Goal: Transaction & Acquisition: Purchase product/service

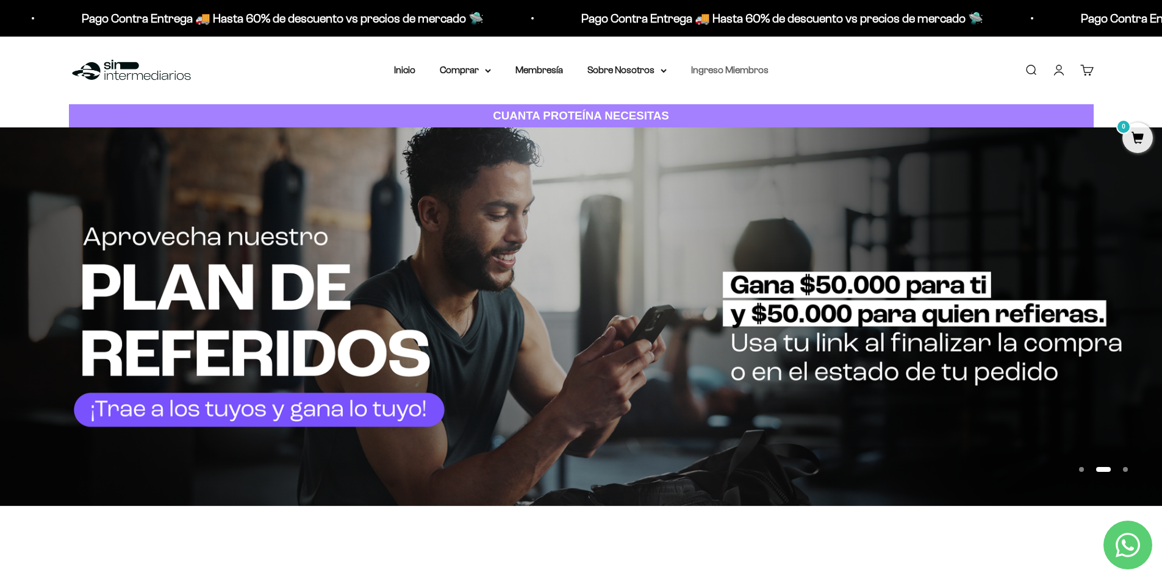
click at [720, 68] on link "Ingreso Miembros" at bounding box center [729, 70] width 77 height 10
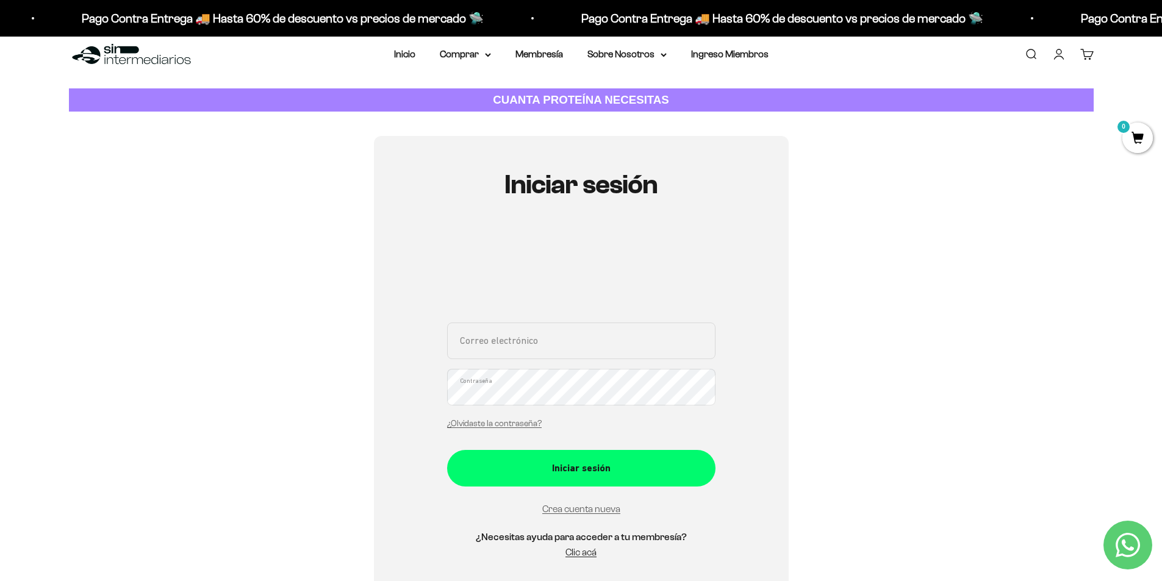
scroll to position [15, 0]
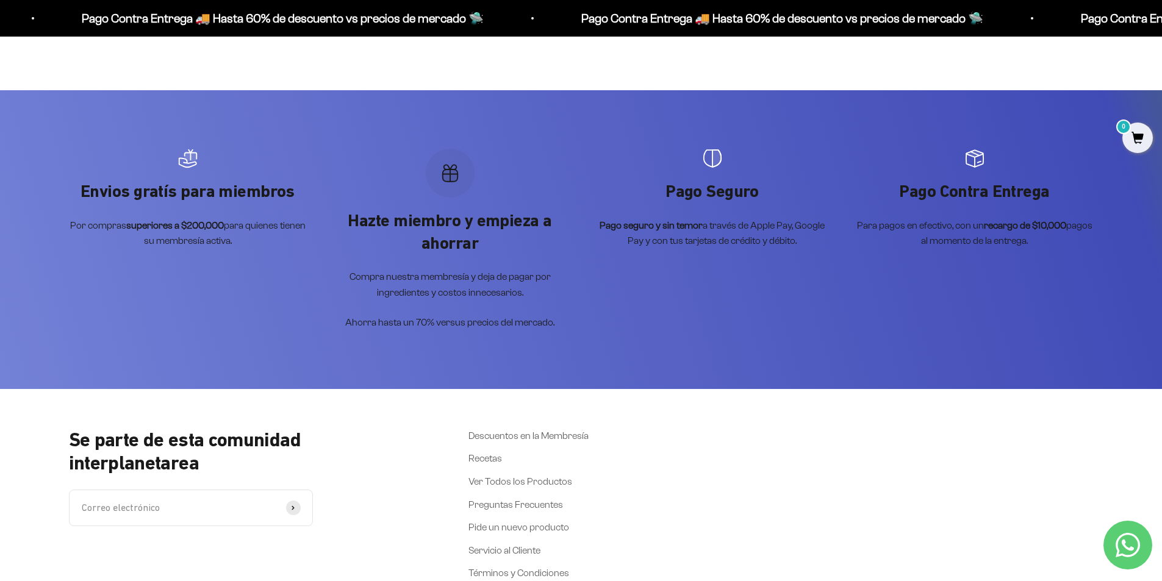
scroll to position [464, 0]
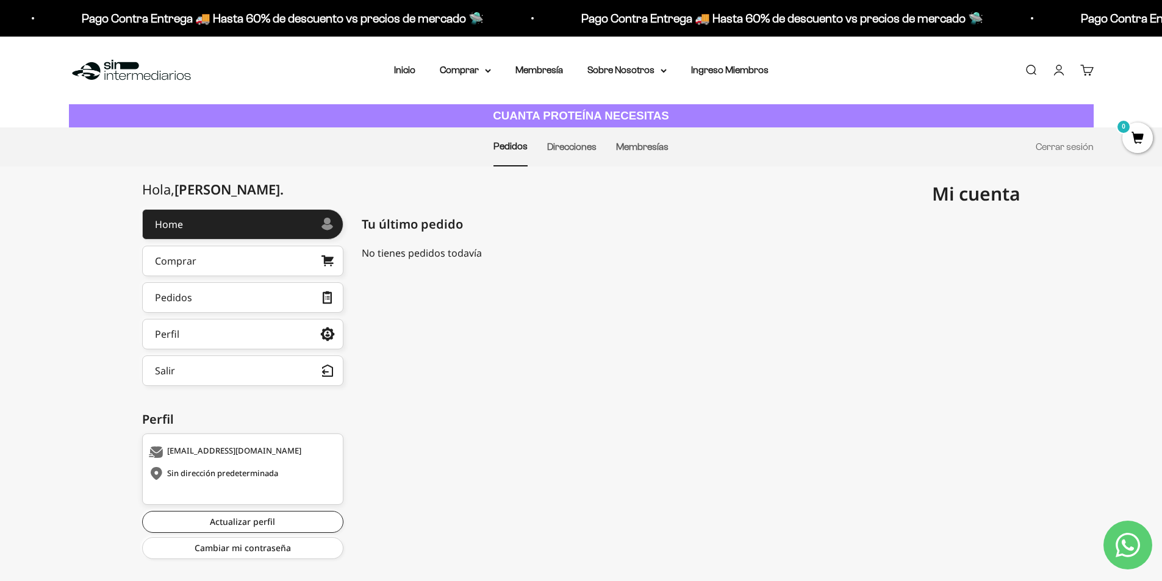
click at [254, 474] on div "Sin dirección predeterminada" at bounding box center [241, 474] width 185 height 12
click at [274, 266] on link "Comprar" at bounding box center [242, 261] width 201 height 30
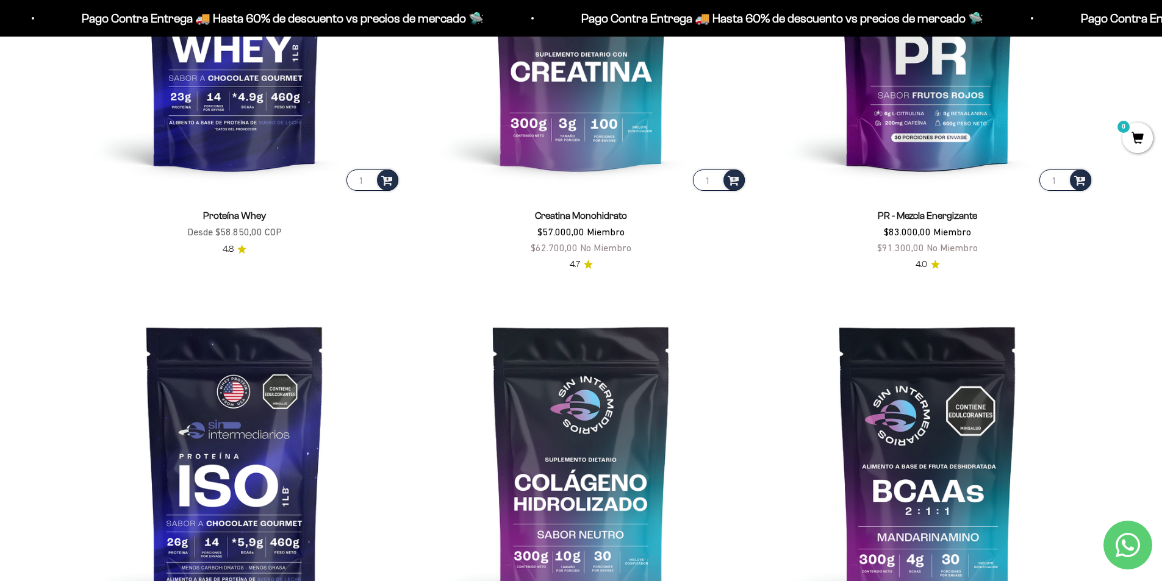
scroll to position [622, 0]
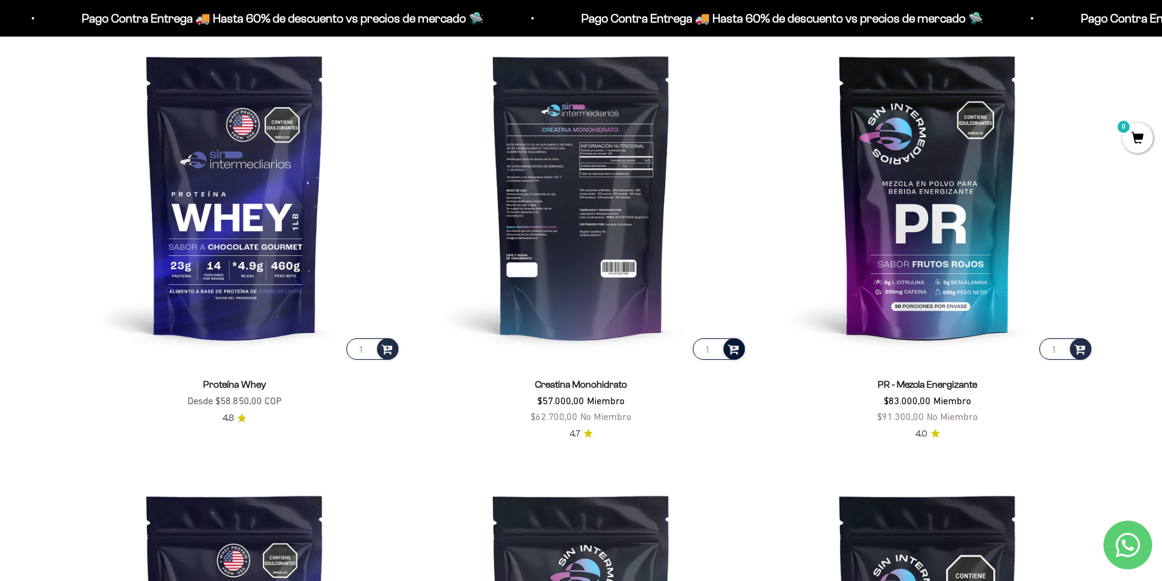
click at [739, 353] on span at bounding box center [734, 349] width 12 height 14
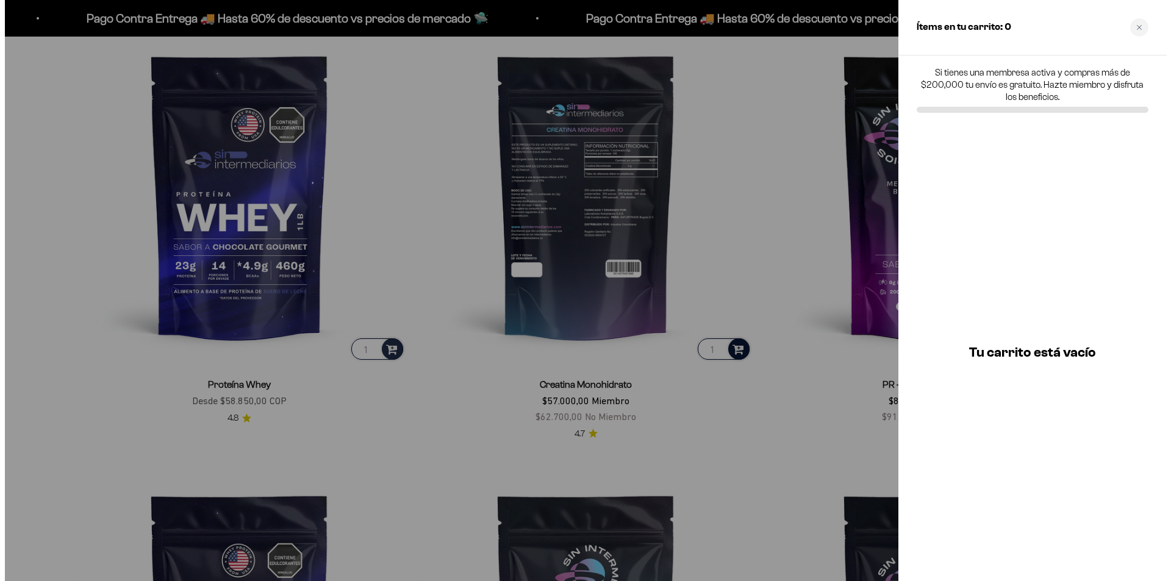
scroll to position [625, 0]
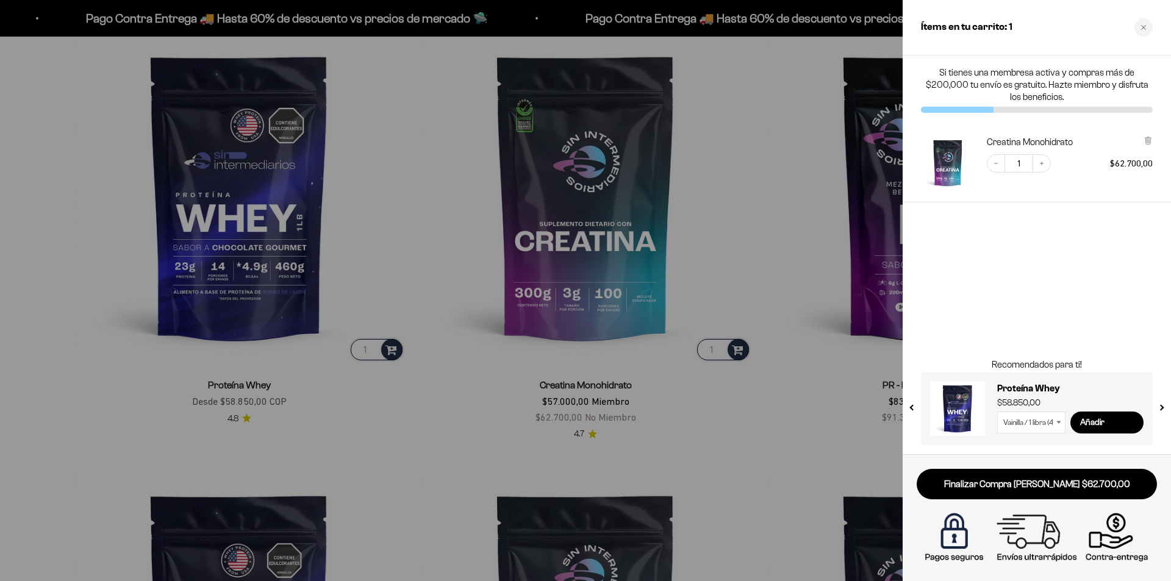
click at [767, 314] on div at bounding box center [585, 290] width 1171 height 581
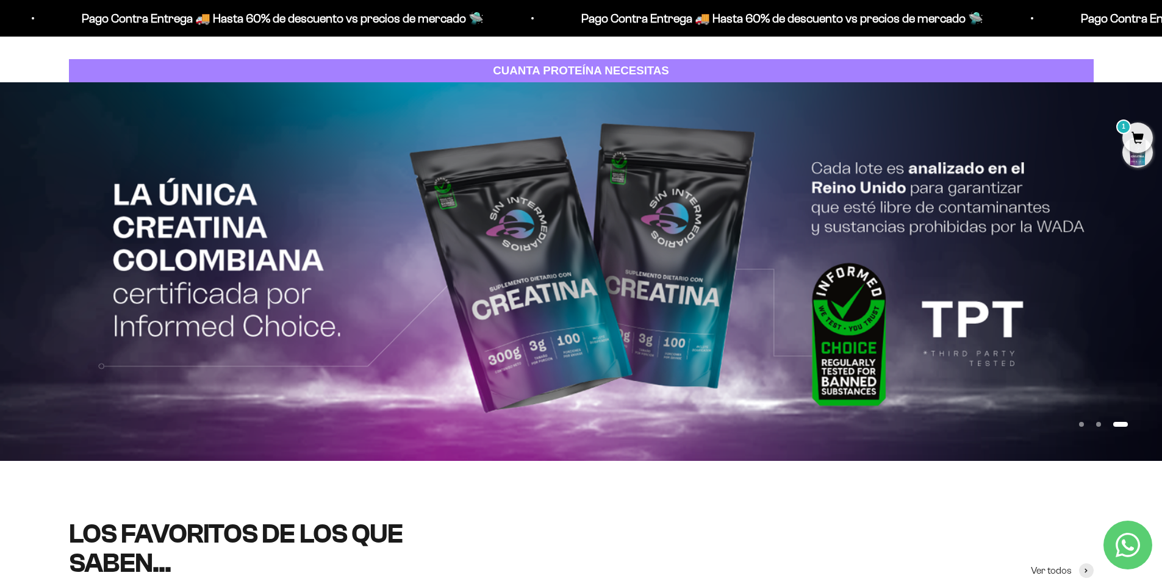
scroll to position [0, 0]
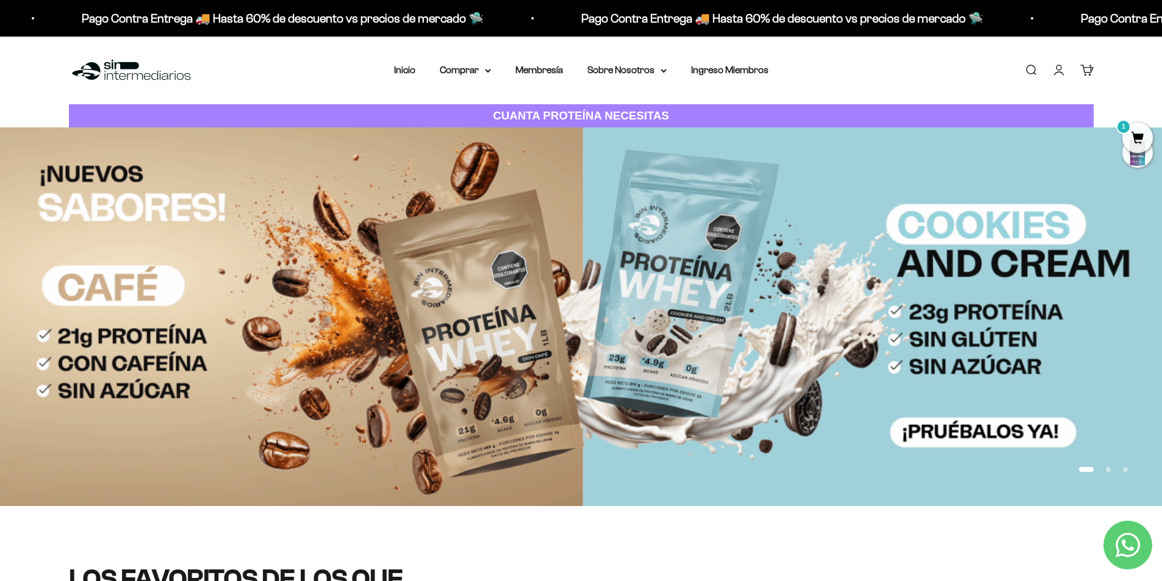
click at [644, 317] on img at bounding box center [581, 316] width 1162 height 378
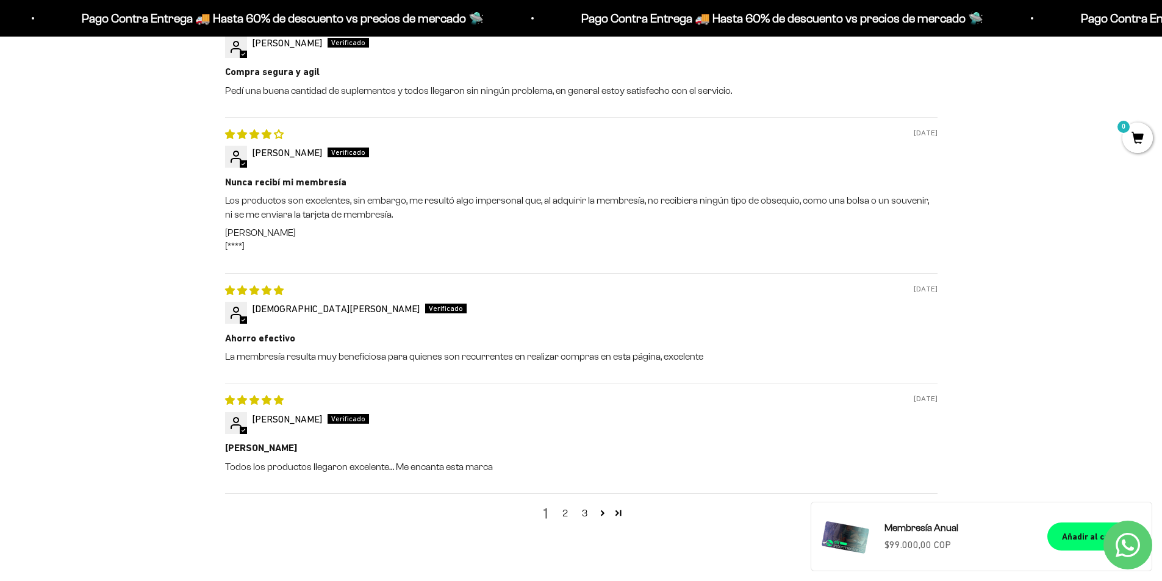
scroll to position [1398, 0]
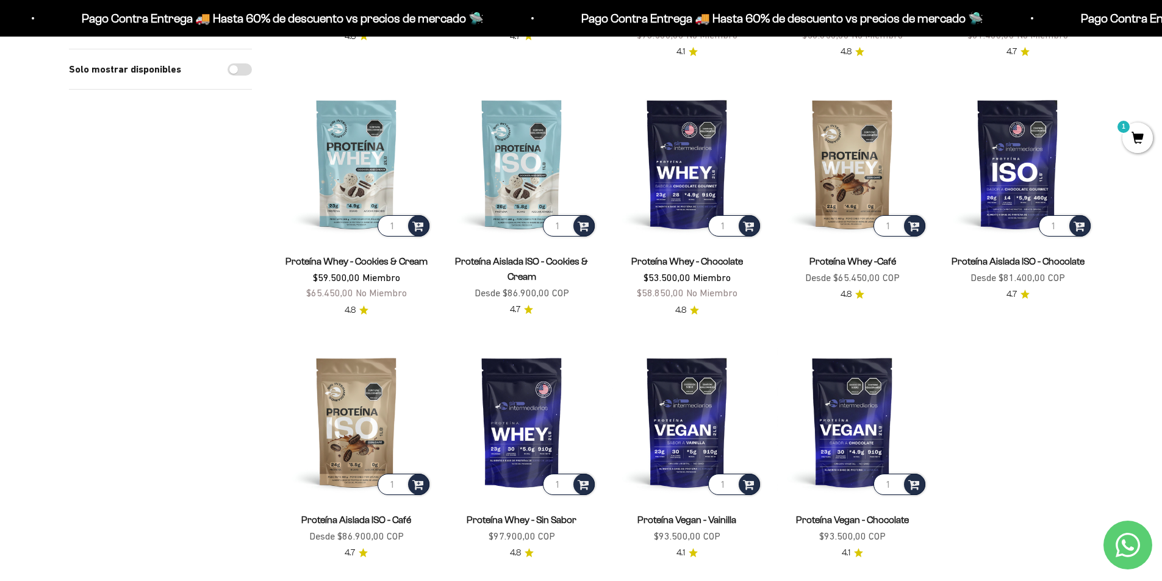
scroll to position [404, 0]
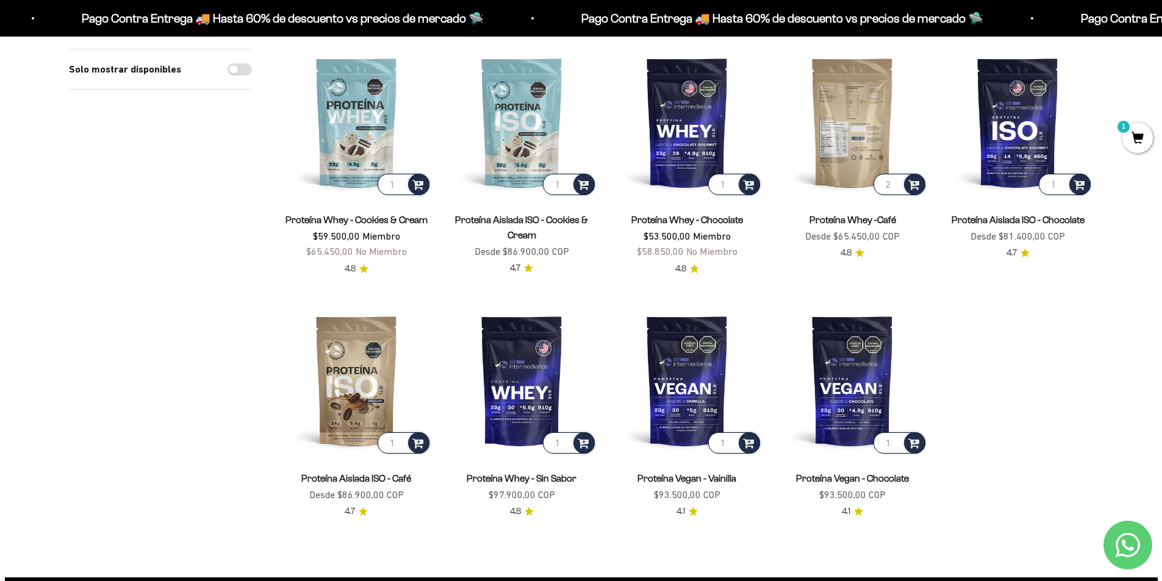
click at [899, 183] on input "2" at bounding box center [899, 184] width 52 height 21
type input "1"
click at [896, 190] on input "1" at bounding box center [899, 184] width 52 height 21
click at [917, 184] on span at bounding box center [914, 184] width 12 height 14
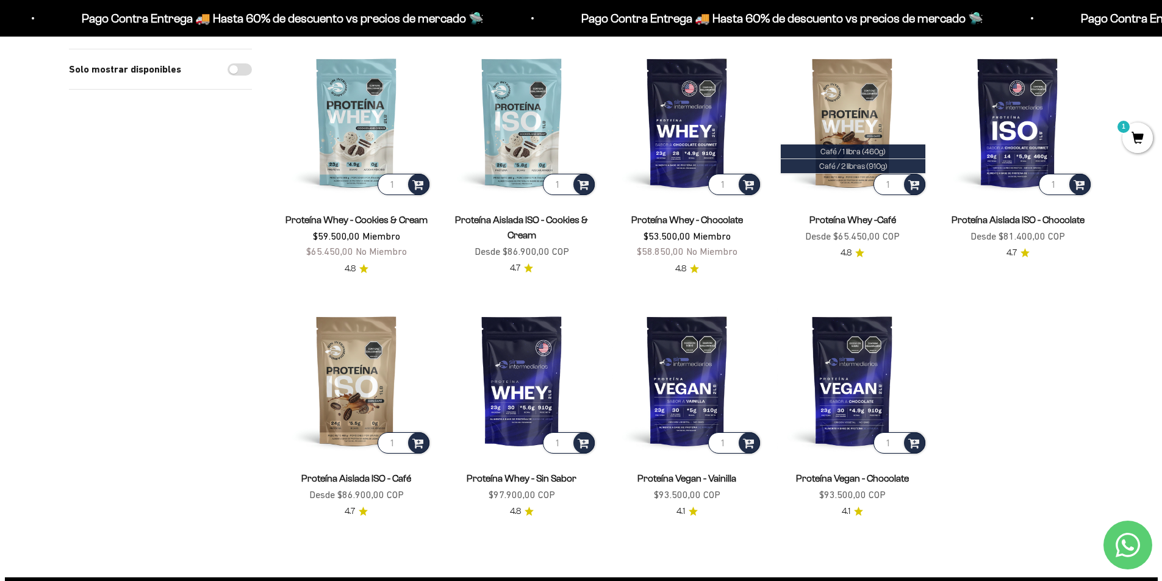
scroll to position [0, 0]
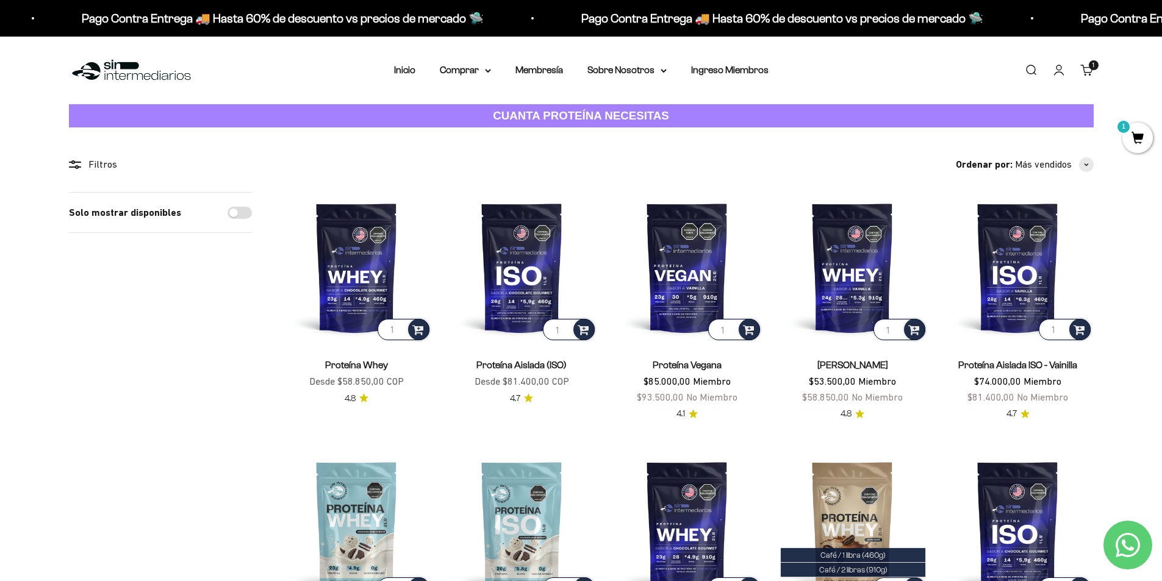
click at [1131, 145] on span "1" at bounding box center [1137, 138] width 30 height 30
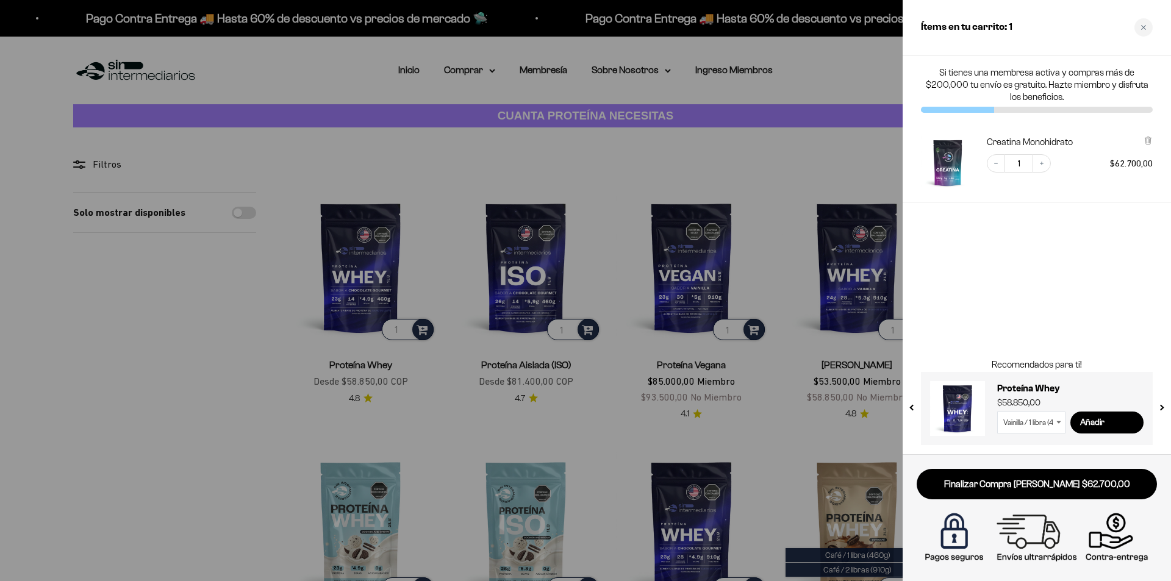
click at [864, 165] on div at bounding box center [585, 290] width 1171 height 581
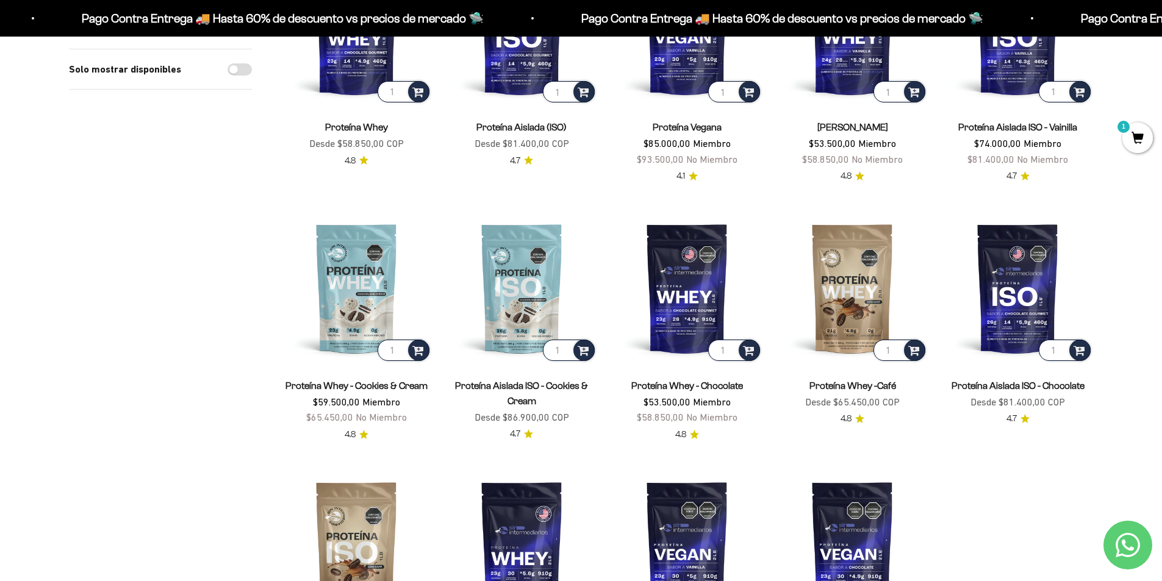
scroll to position [236, 0]
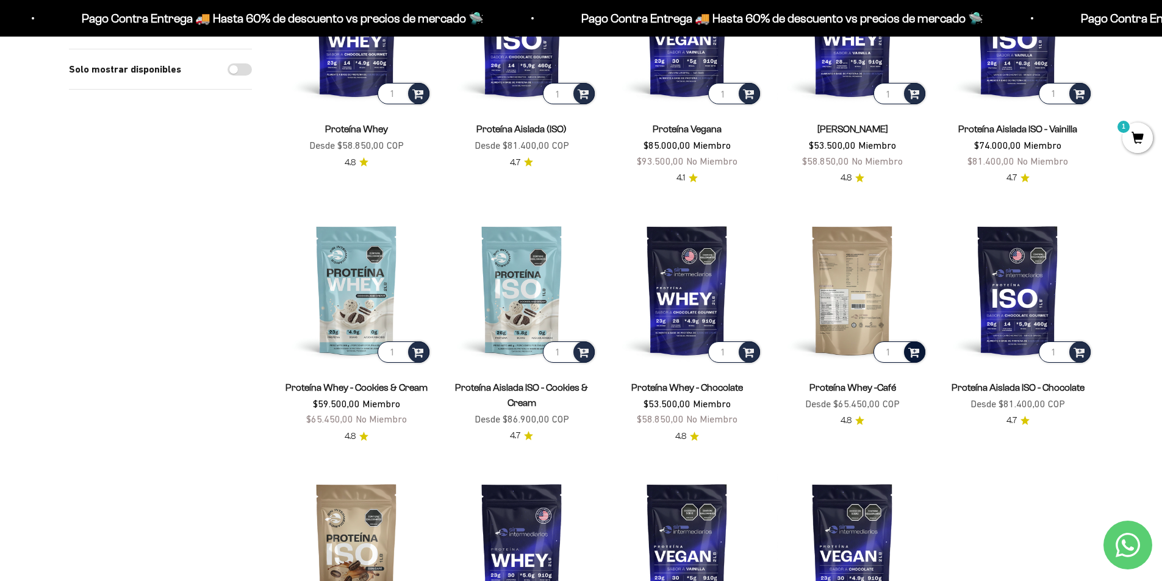
click at [914, 351] on span at bounding box center [914, 352] width 12 height 14
drag, startPoint x: 914, startPoint y: 351, endPoint x: 896, endPoint y: 340, distance: 20.8
click at [896, 340] on img at bounding box center [852, 290] width 151 height 151
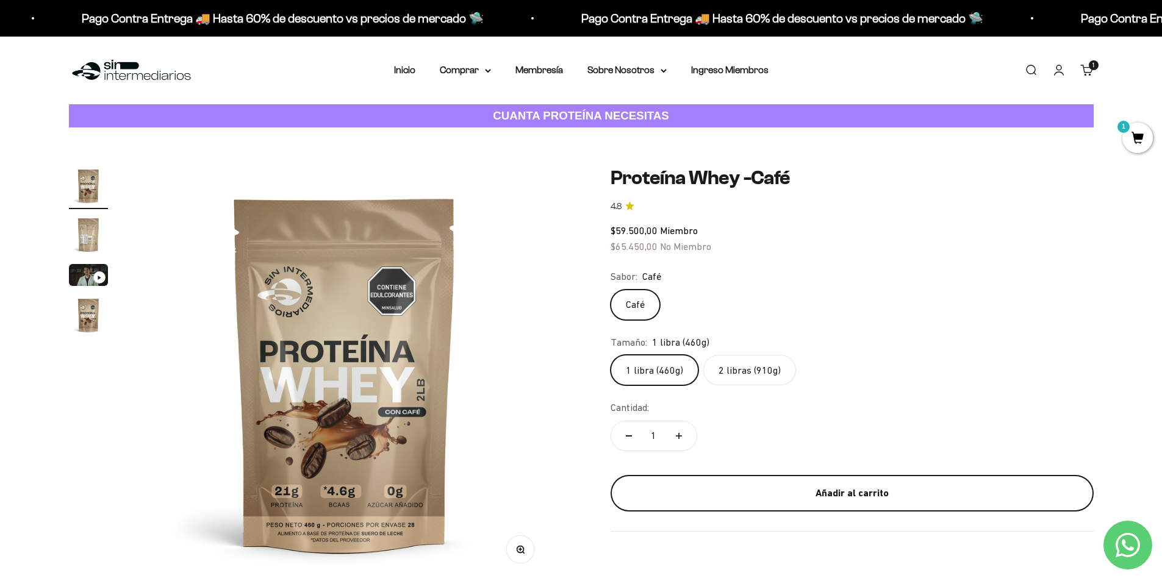
click at [796, 484] on button "Añadir al carrito" at bounding box center [851, 493] width 483 height 37
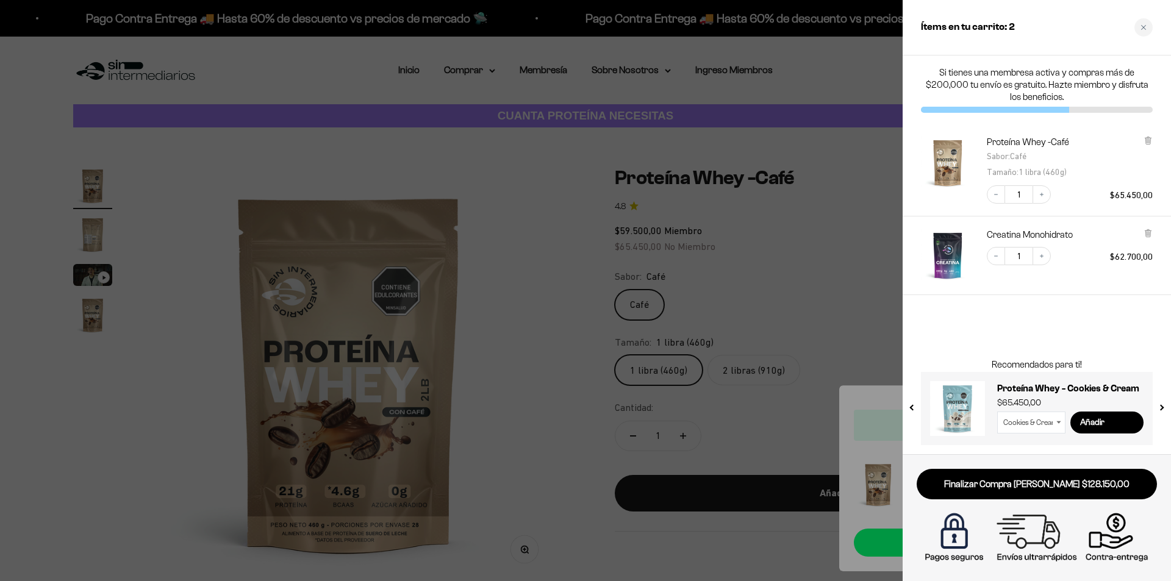
click at [890, 264] on div at bounding box center [585, 290] width 1171 height 581
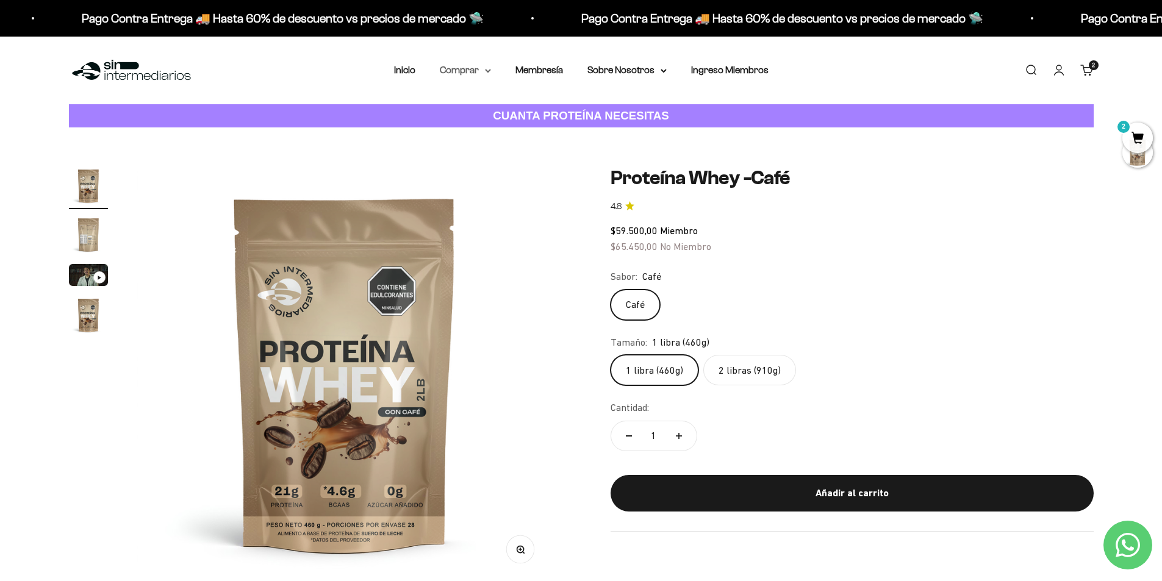
click at [441, 70] on summary "Comprar" at bounding box center [465, 70] width 51 height 16
click at [492, 157] on span "Gomas sin azúcar" at bounding box center [485, 154] width 76 height 10
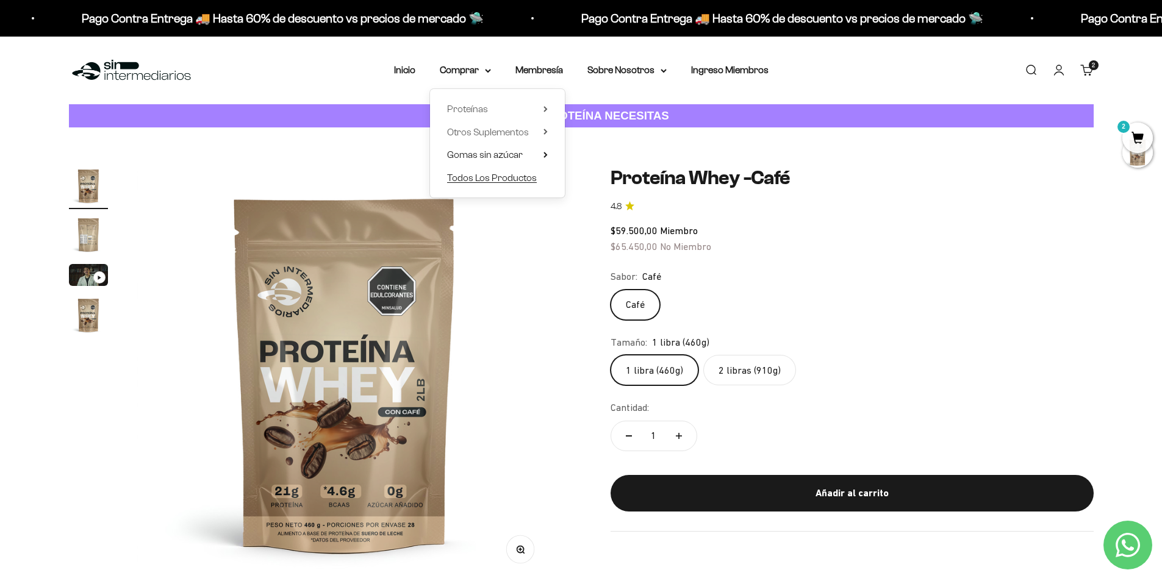
click at [489, 180] on span "Todos Los Productos" at bounding box center [492, 178] width 90 height 10
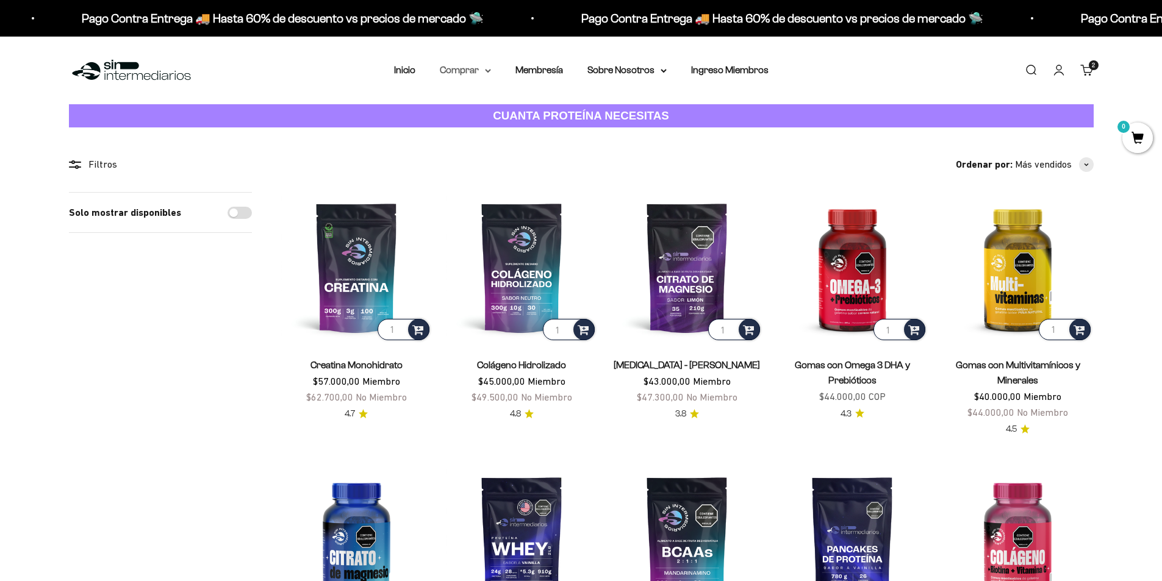
click at [467, 66] on summary "Comprar" at bounding box center [465, 70] width 51 height 16
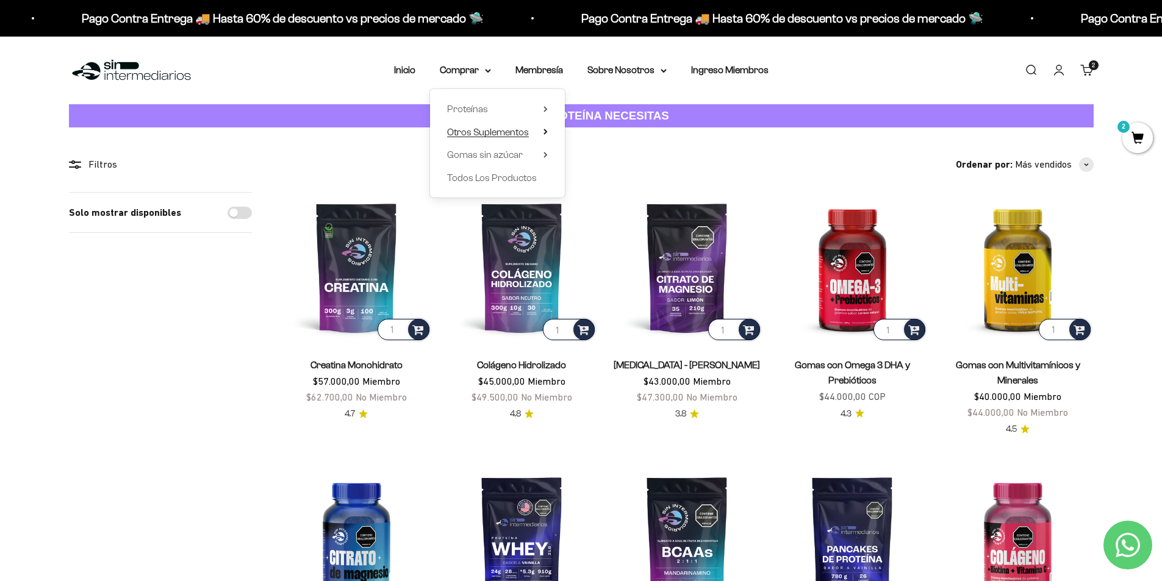
click at [535, 131] on summary "Otros Suplementos" at bounding box center [497, 132] width 101 height 16
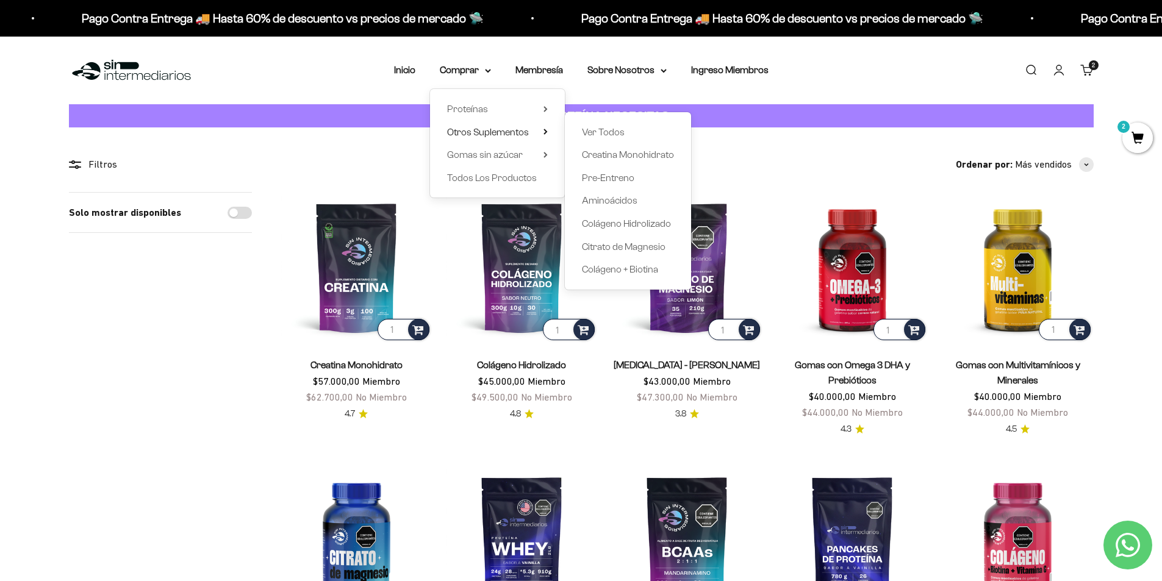
click at [371, 172] on div "Ordenar por: Más vendidos Características Más vendidos Alfabéticamente, A-Z Alf…" at bounding box center [687, 165] width 812 height 16
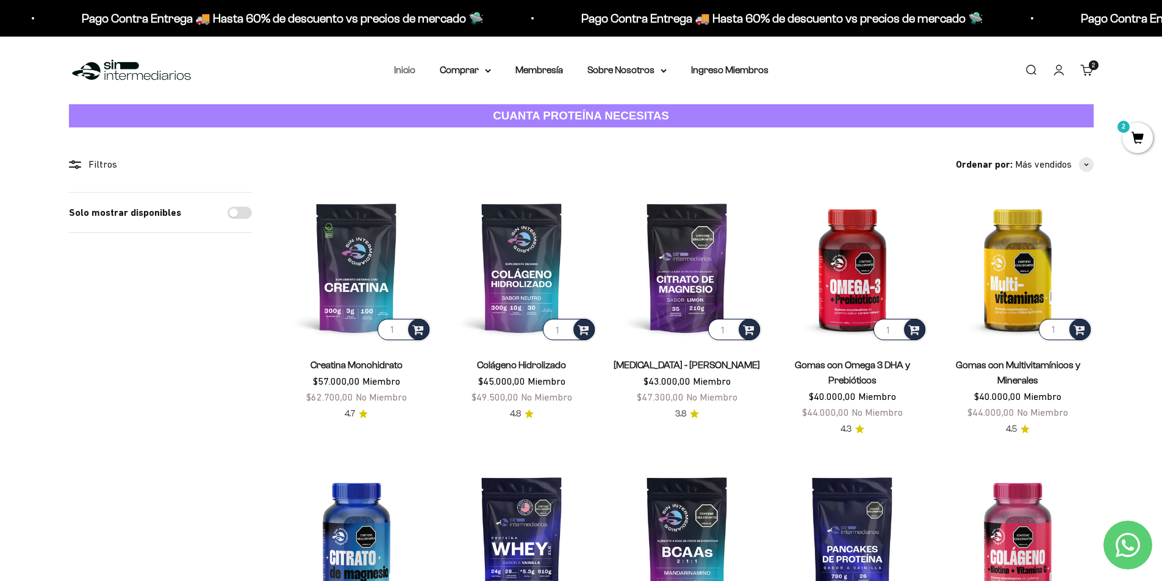
click at [412, 71] on link "Inicio" at bounding box center [404, 70] width 21 height 10
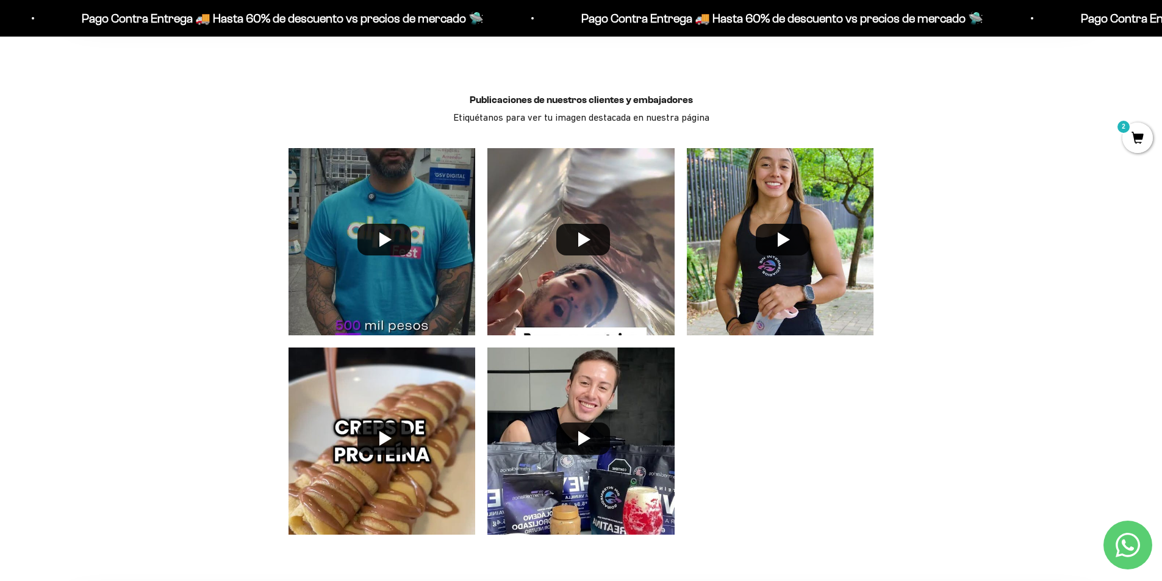
scroll to position [3610, 0]
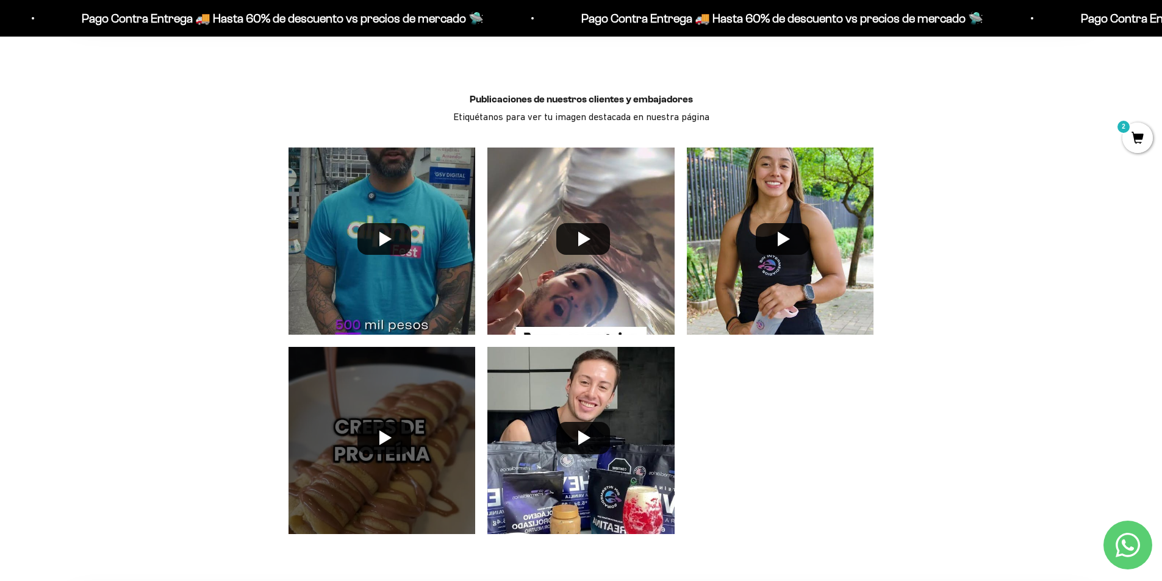
click at [412, 421] on div at bounding box center [381, 440] width 199 height 199
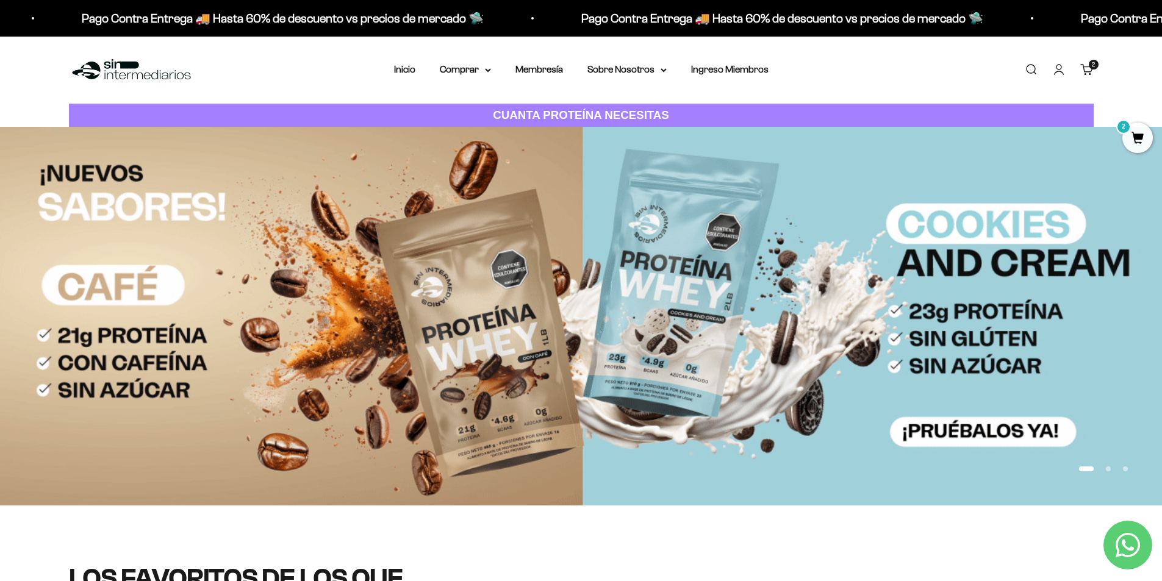
scroll to position [0, 0]
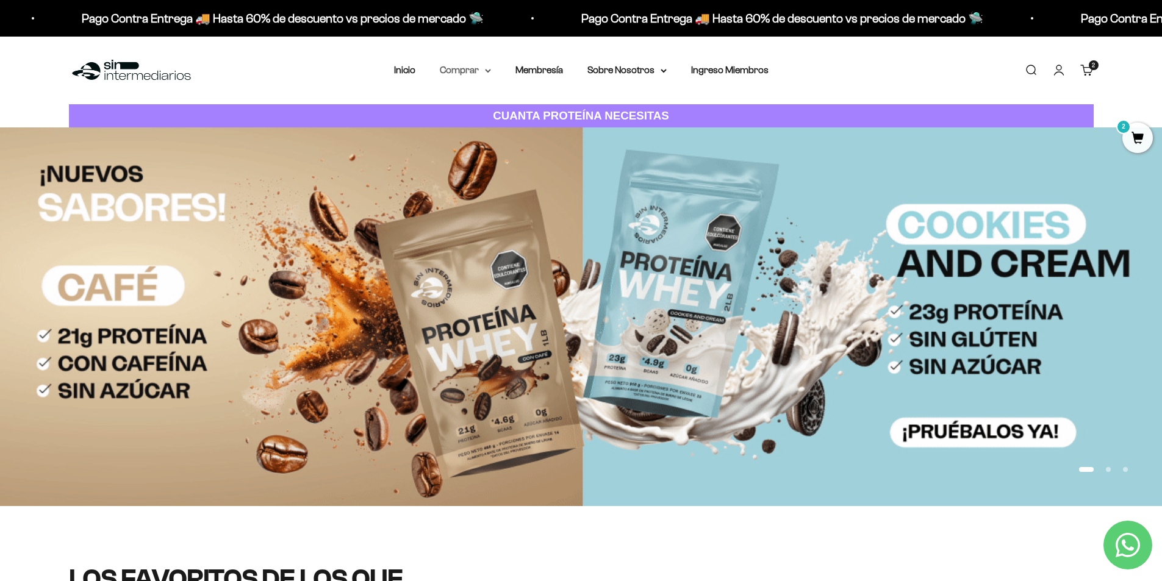
click at [470, 68] on summary "Comprar" at bounding box center [465, 70] width 51 height 16
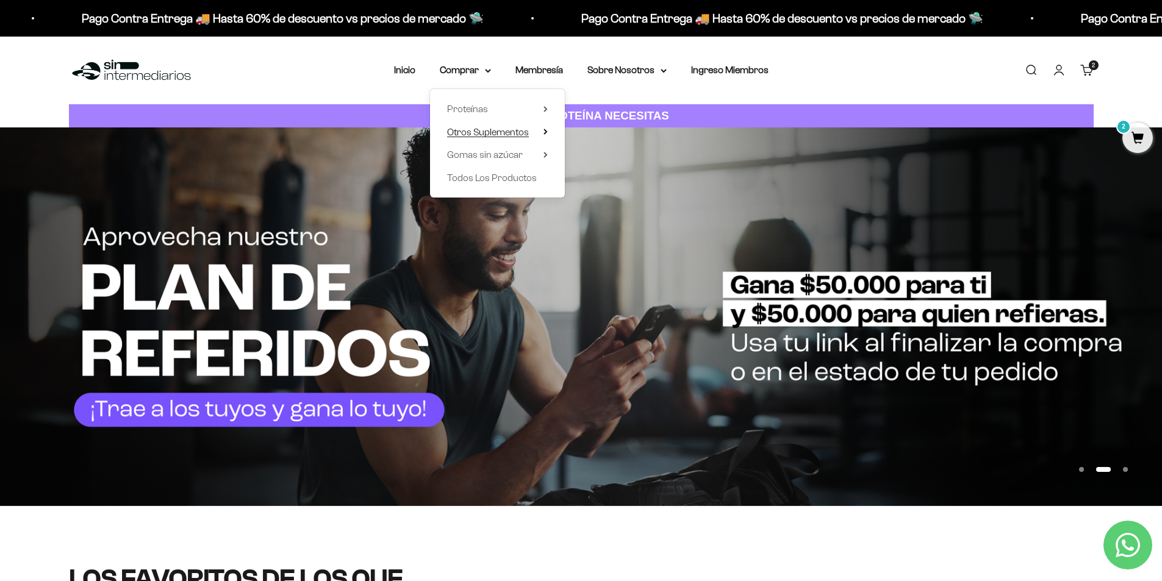
click at [542, 131] on summary "Otros Suplementos" at bounding box center [497, 132] width 101 height 16
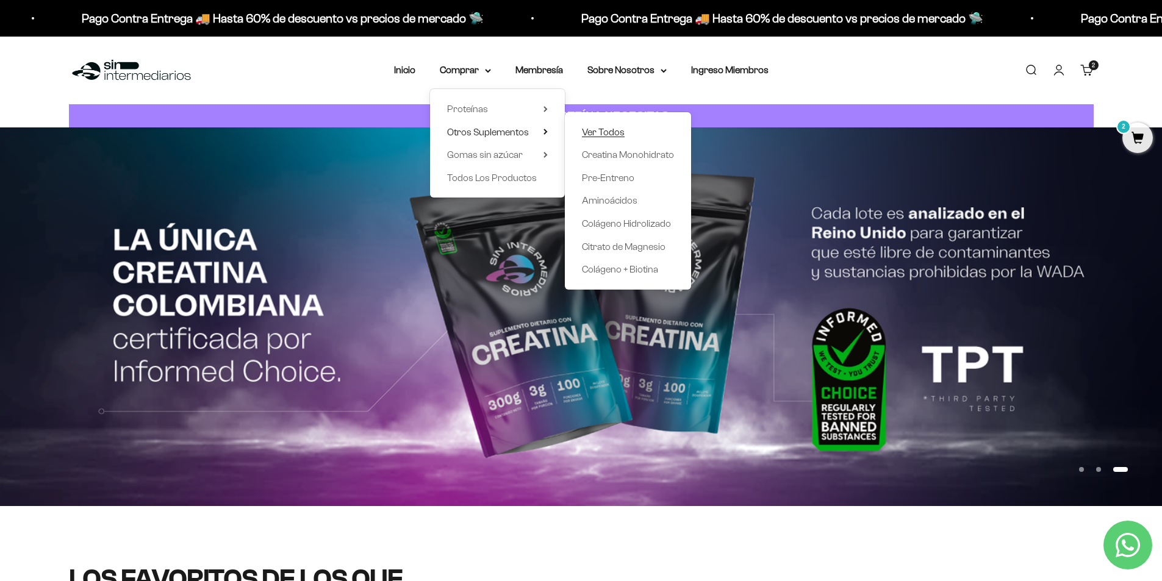
click at [600, 132] on span "Ver Todos" at bounding box center [603, 132] width 43 height 10
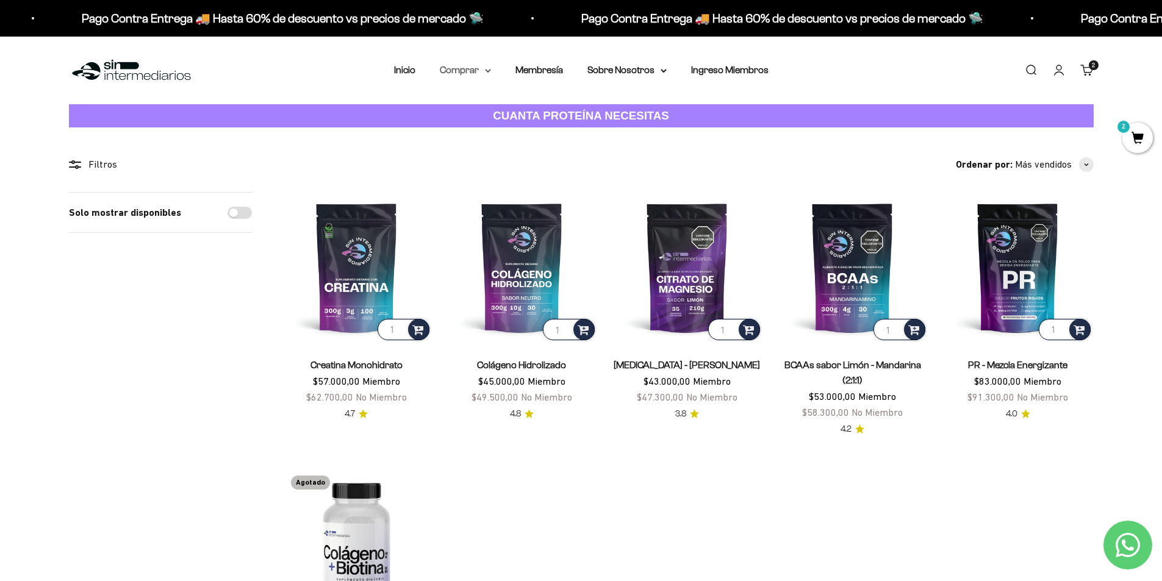
click at [488, 73] on summary "Comprar" at bounding box center [465, 70] width 51 height 16
click at [520, 105] on summary "Proteínas" at bounding box center [497, 109] width 101 height 16
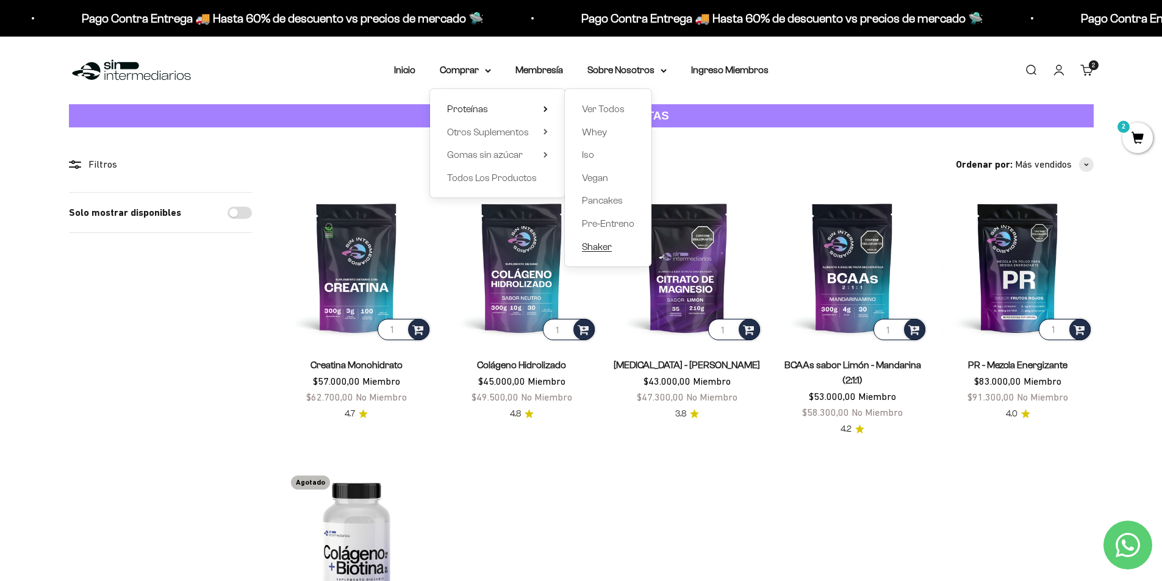
click at [607, 247] on span "Shaker" at bounding box center [597, 246] width 30 height 10
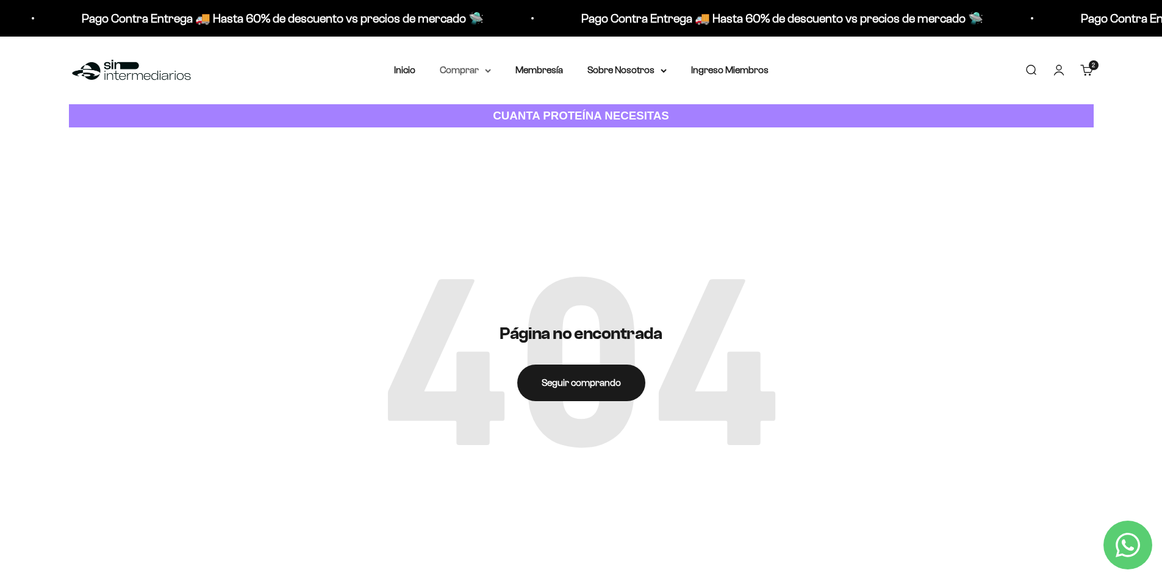
click at [480, 76] on summary "Comprar" at bounding box center [465, 70] width 51 height 16
click at [526, 109] on summary "Proteínas" at bounding box center [497, 109] width 101 height 16
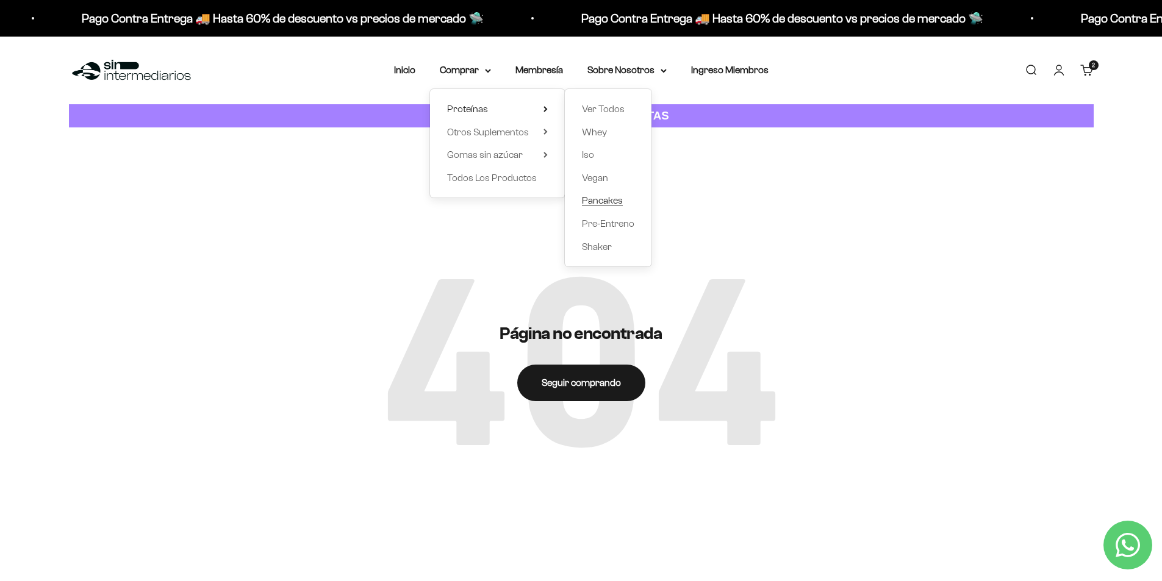
click at [614, 203] on span "Pancakes" at bounding box center [602, 200] width 41 height 10
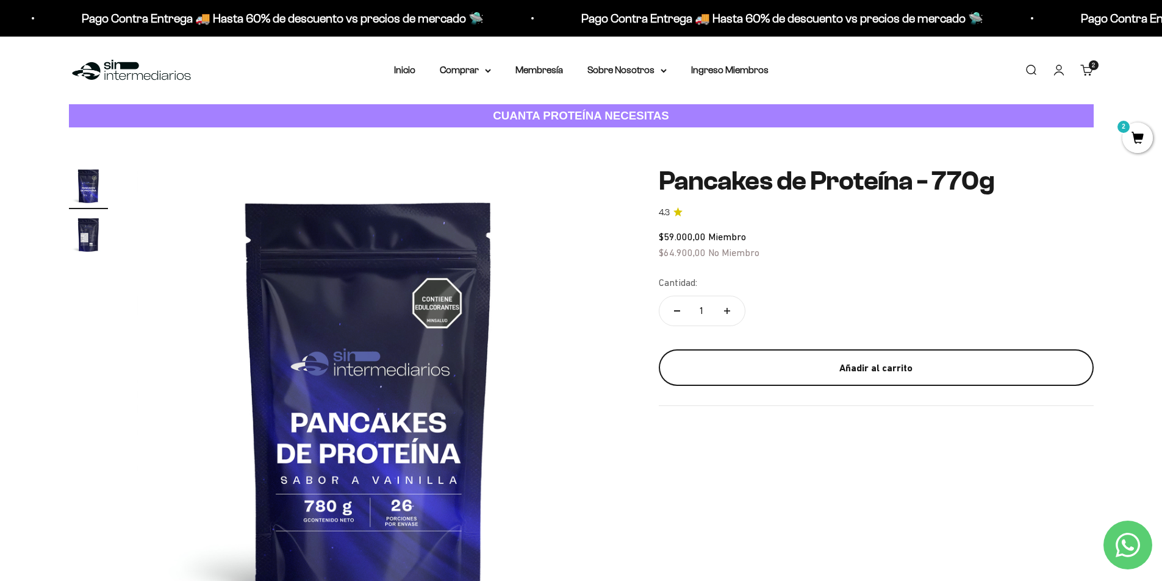
click at [835, 365] on div "Añadir al carrito" at bounding box center [876, 368] width 386 height 16
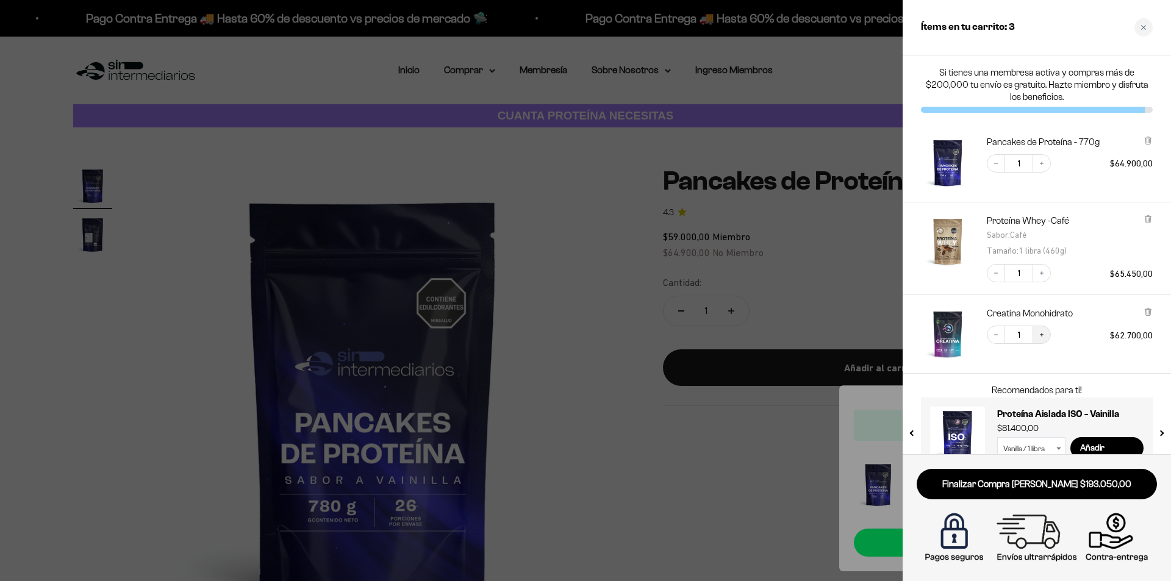
scroll to position [26, 0]
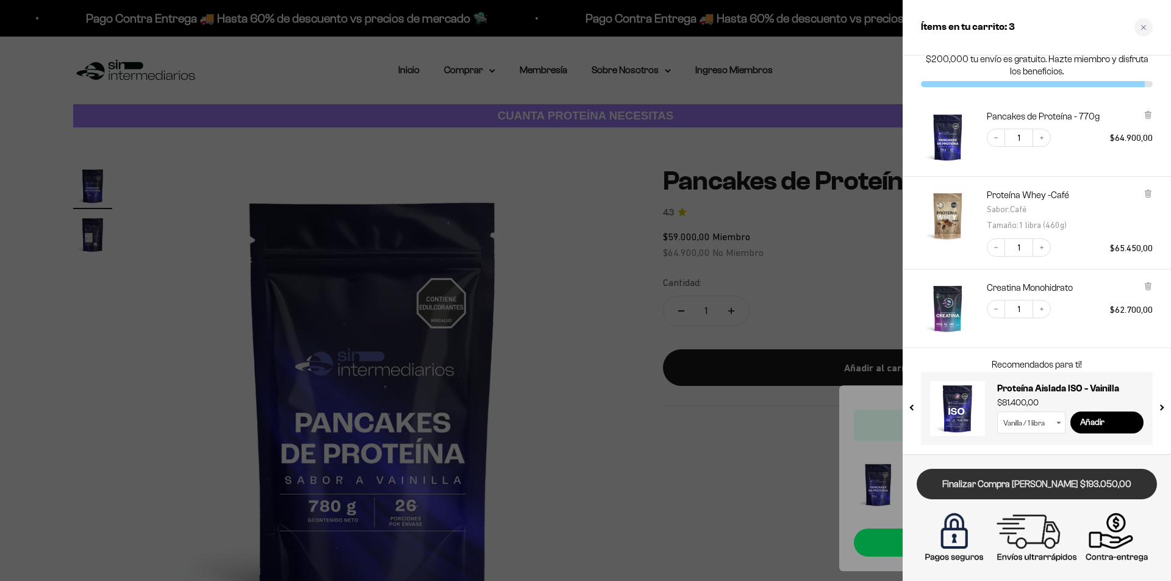
click at [1089, 471] on link "Finalizar Compra [PERSON_NAME] $193.050,00" at bounding box center [1037, 484] width 240 height 31
